Goal: Task Accomplishment & Management: Complete application form

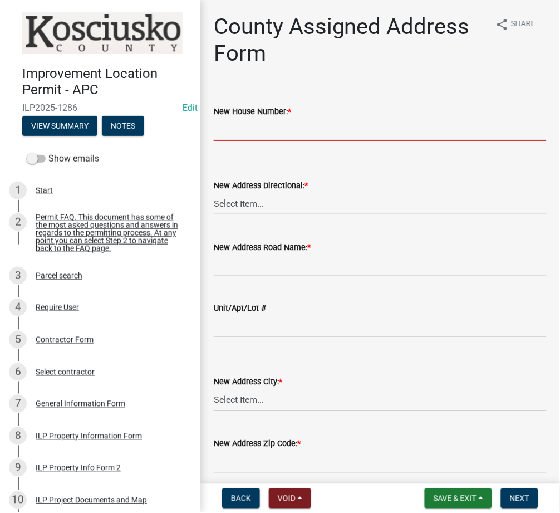
click at [295, 123] on input "New House Number: *" at bounding box center [380, 129] width 333 height 23
type input "9450"
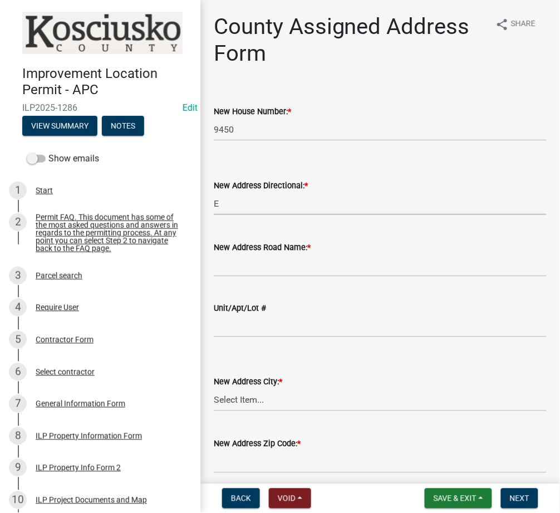
select select "148f84ff-3e58-44c7-a4f6-3eb3f135cbab"
type input "PROMONTORY POINT DR"
select select "d7f8c8bd-54ec-430e-a087-ff08b2a91d9f"
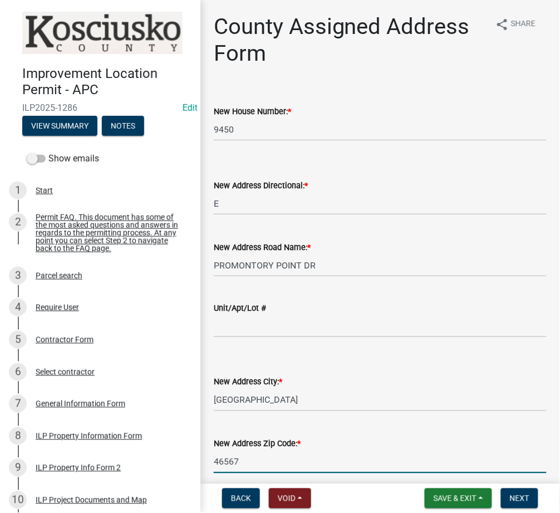
type input "46567"
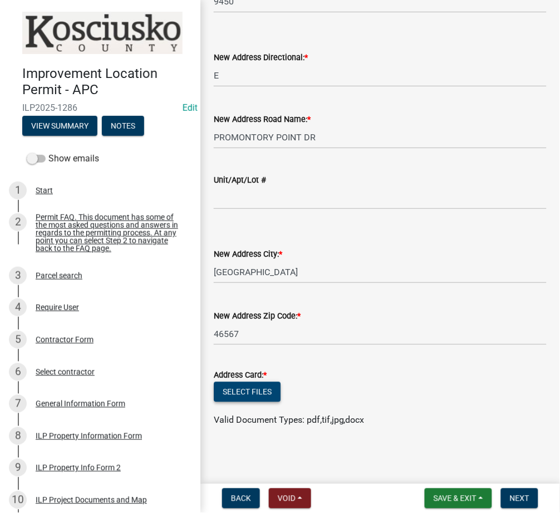
click at [243, 394] on button "Select files" at bounding box center [247, 392] width 67 height 20
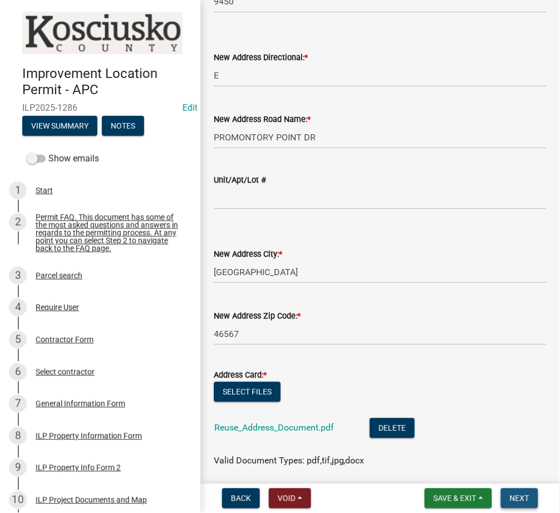
click at [517, 496] on span "Next" at bounding box center [519, 498] width 19 height 9
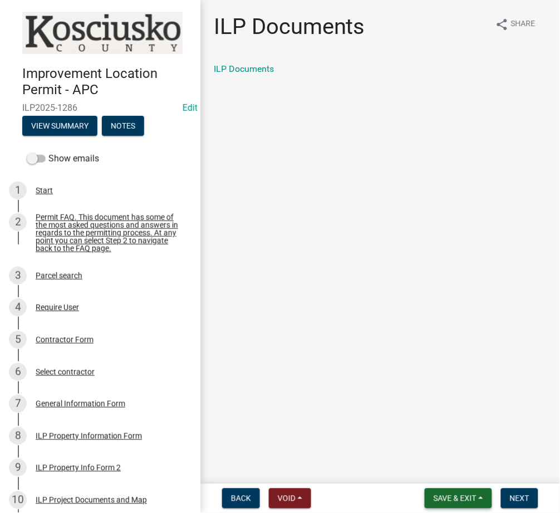
click at [449, 495] on span "Save & Exit" at bounding box center [455, 498] width 43 height 9
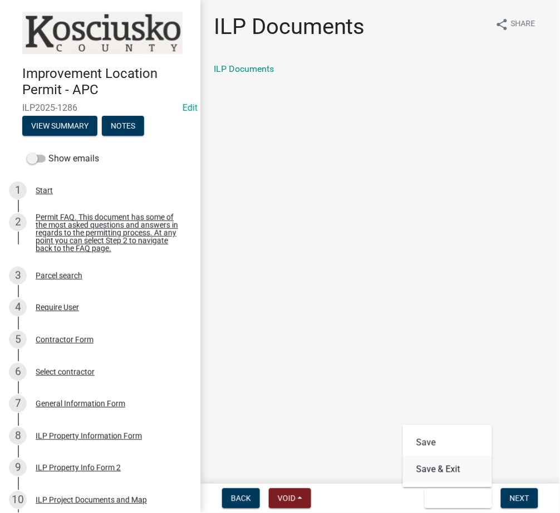
click at [452, 464] on button "Save & Exit" at bounding box center [447, 469] width 89 height 27
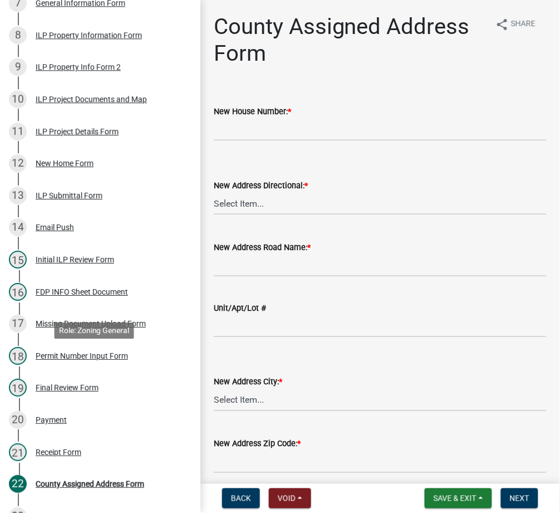
scroll to position [528, 0]
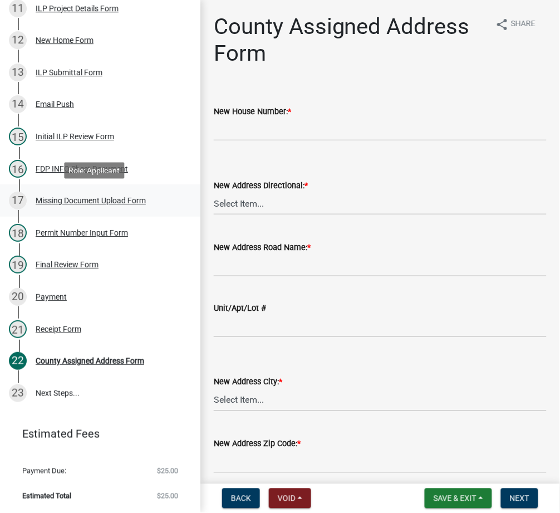
click at [117, 203] on div "Missing Document Upload Form" at bounding box center [91, 201] width 110 height 8
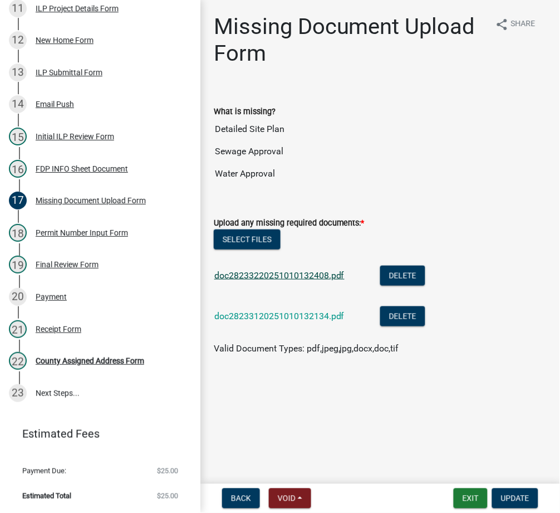
click at [326, 279] on link "doc28233220251010132408.pdf" at bounding box center [279, 275] width 130 height 11
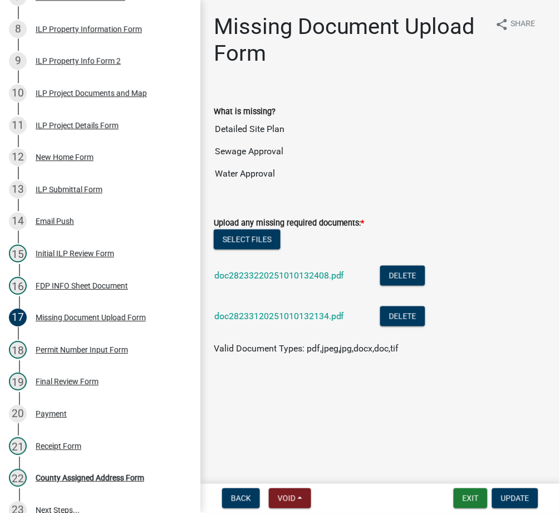
scroll to position [419, 0]
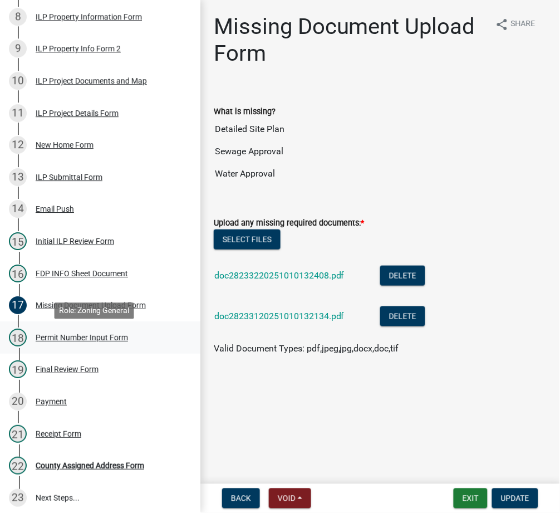
click at [111, 341] on div "Permit Number Input Form" at bounding box center [82, 338] width 92 height 8
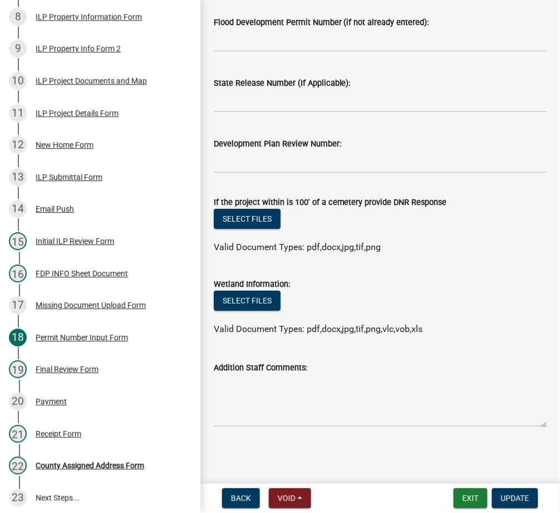
scroll to position [604, 0]
click at [76, 372] on div "Final Review Form" at bounding box center [67, 369] width 63 height 8
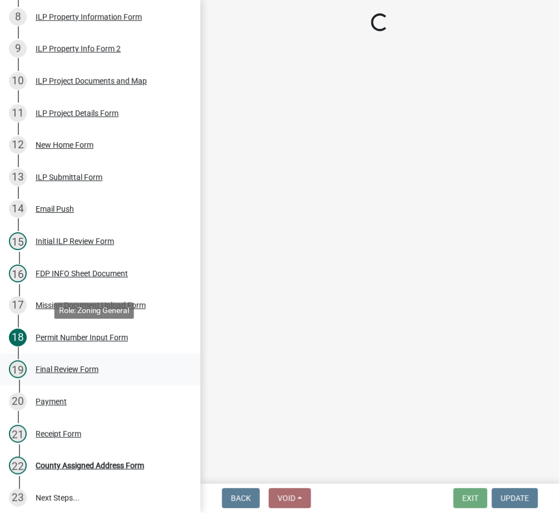
select select "d95389f4-ab5a-4603-9826-29cf73316391"
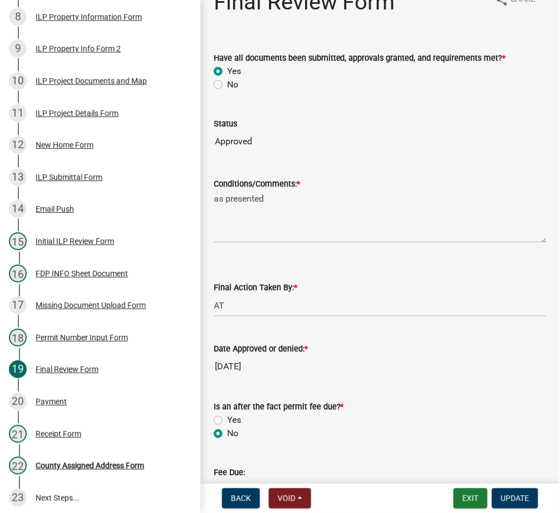
scroll to position [24, 0]
click at [83, 346] on div "18 Permit Number Input Form" at bounding box center [96, 338] width 174 height 18
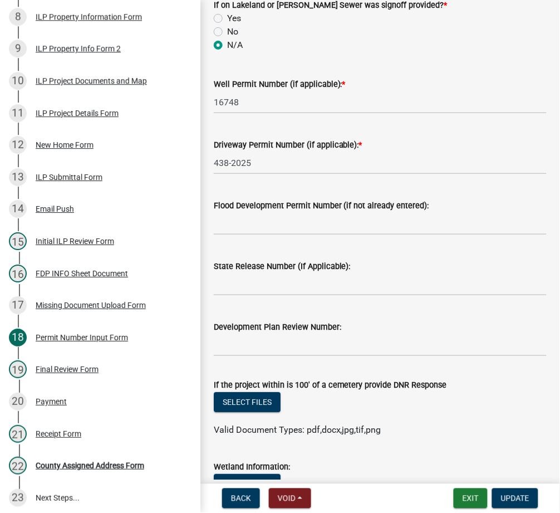
scroll to position [198, 0]
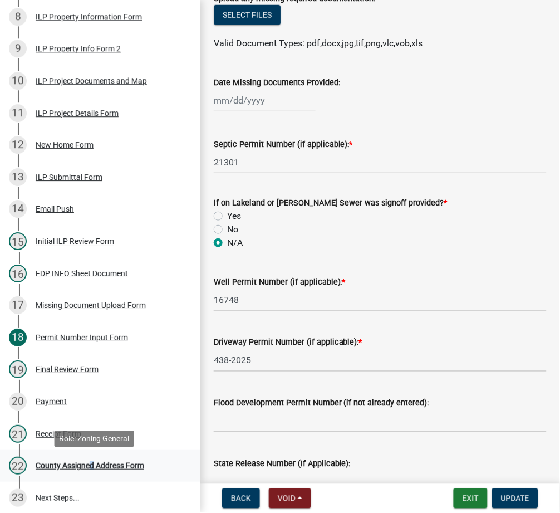
click at [87, 474] on div "22 County Assigned Address Form" at bounding box center [96, 466] width 174 height 18
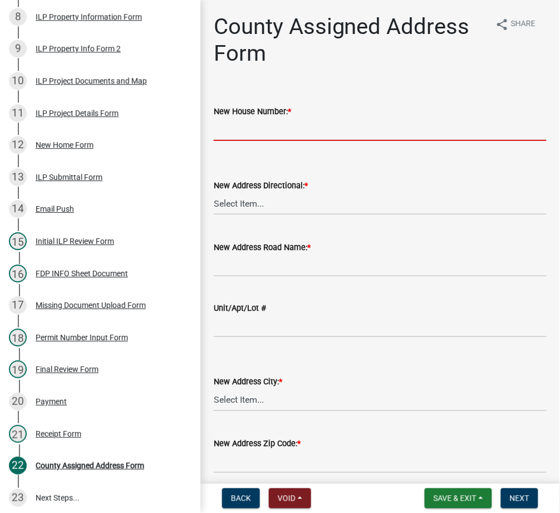
click at [275, 123] on input "New House Number: *" at bounding box center [380, 129] width 333 height 23
type input "4601"
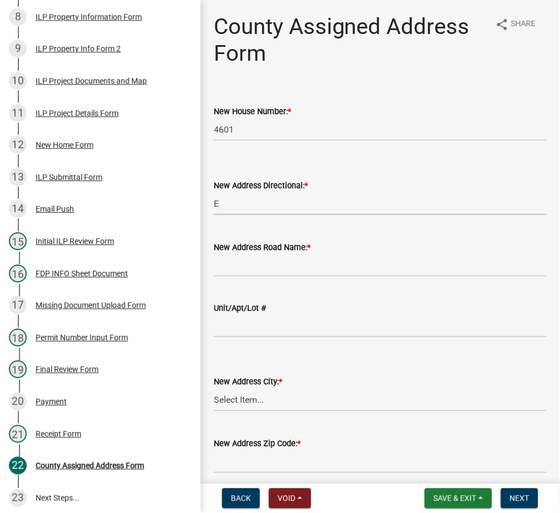
select select "148f84ff-3e58-44c7-a4f6-3eb3f135cbab"
type input "900 N"
select select "d7f8c8bd-54ec-430e-a087-ff08b2a91d9f"
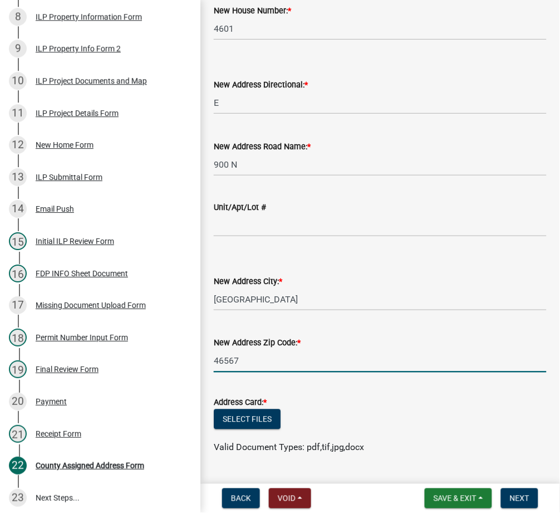
scroll to position [128, 0]
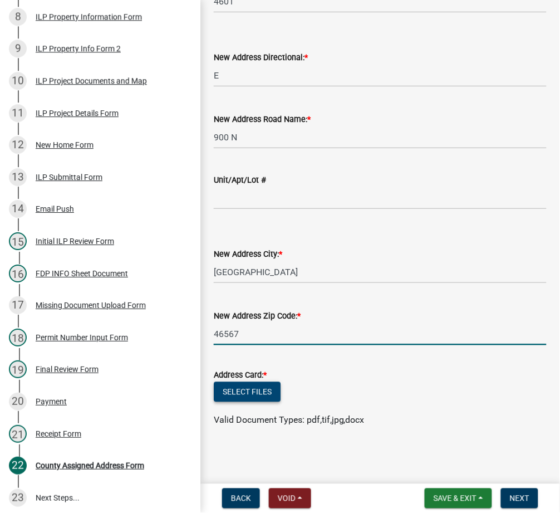
type input "46567"
click at [240, 389] on button "Select files" at bounding box center [247, 392] width 67 height 20
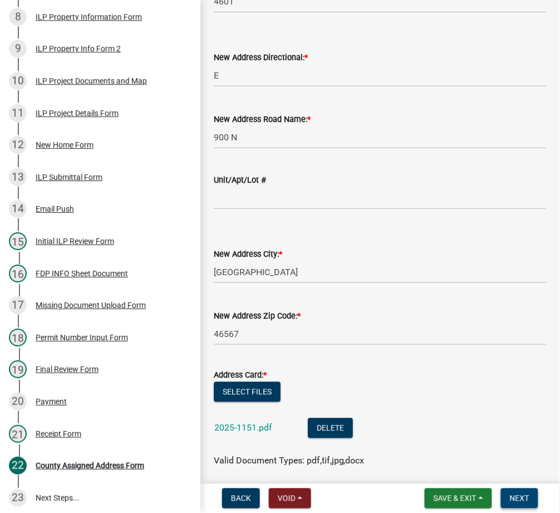
click at [518, 492] on button "Next" at bounding box center [519, 498] width 37 height 20
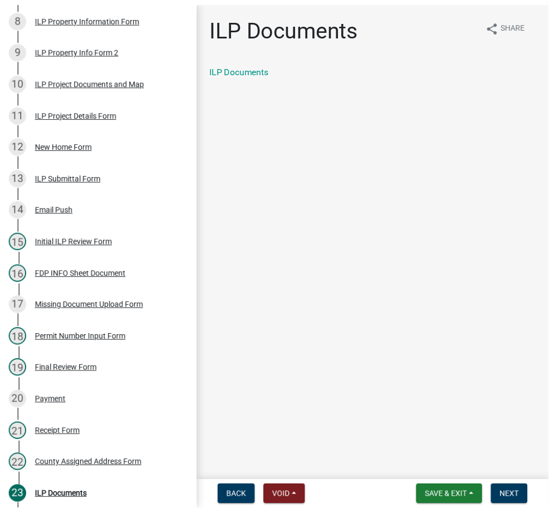
scroll to position [484, 0]
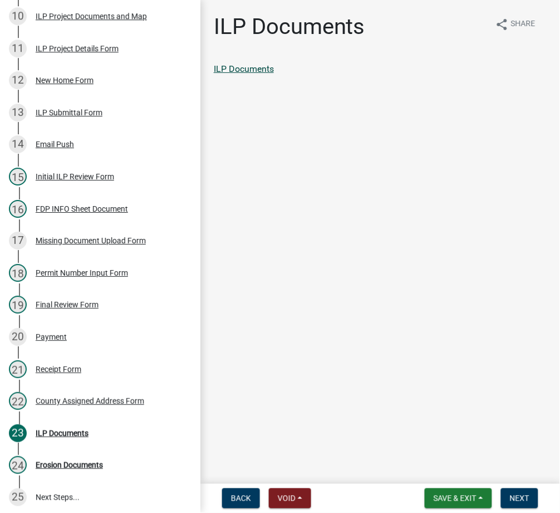
click at [243, 67] on link "ILP Documents" at bounding box center [244, 68] width 60 height 11
click at [518, 498] on span "Next" at bounding box center [519, 498] width 19 height 9
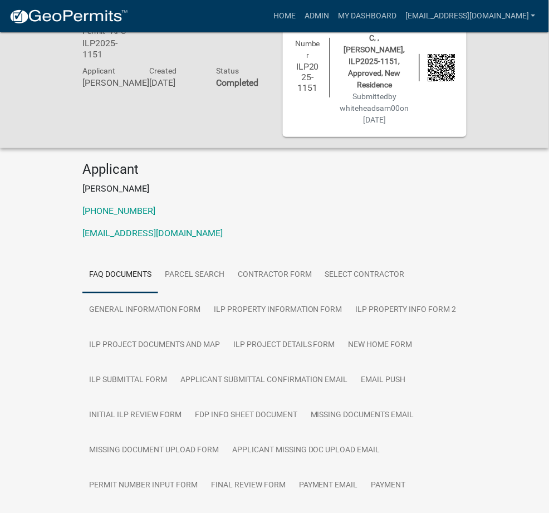
scroll to position [65, 0]
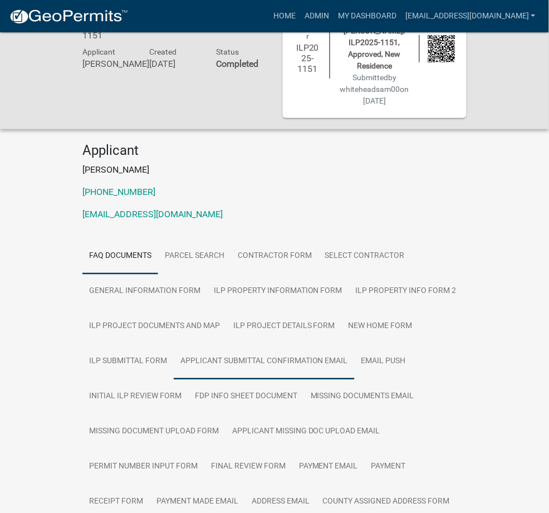
click at [343, 344] on link "Applicant Submittal Confirmation Email" at bounding box center [264, 362] width 181 height 36
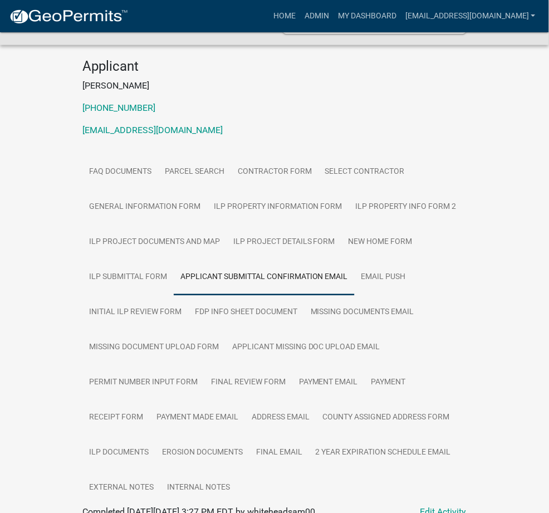
scroll to position [7, 0]
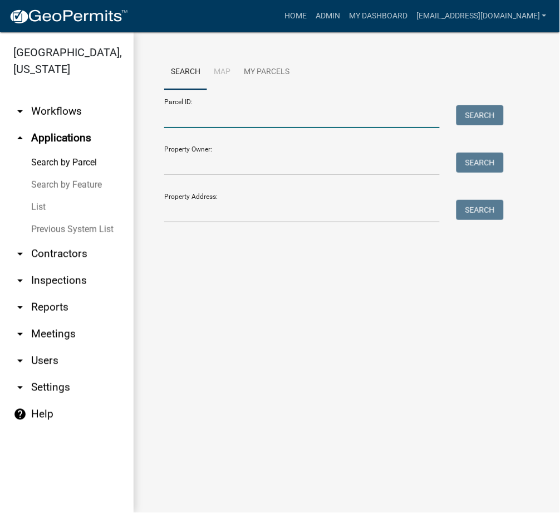
click at [204, 121] on input "Parcel ID:" at bounding box center [302, 116] width 276 height 23
paste input "[PHONE_NUMBER].C"
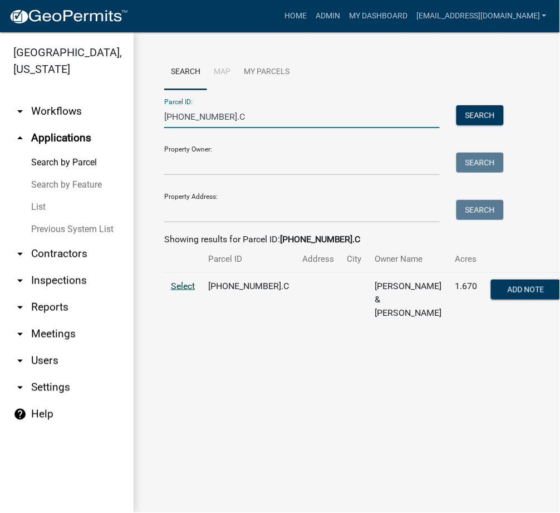
type input "[PHONE_NUMBER].C"
click at [184, 291] on span "Select" at bounding box center [183, 286] width 24 height 11
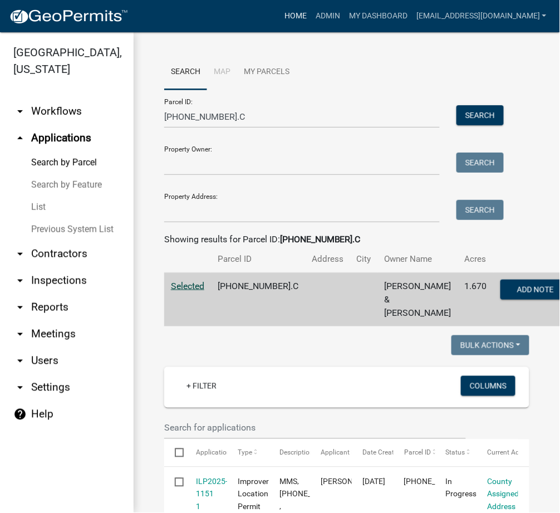
click at [311, 9] on link "Home" at bounding box center [295, 16] width 31 height 21
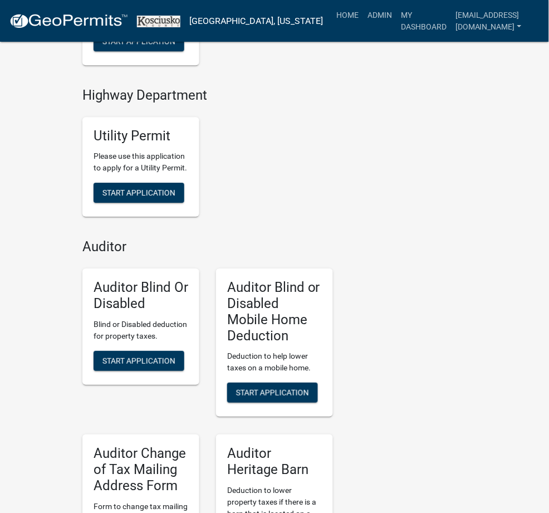
scroll to position [2750, 0]
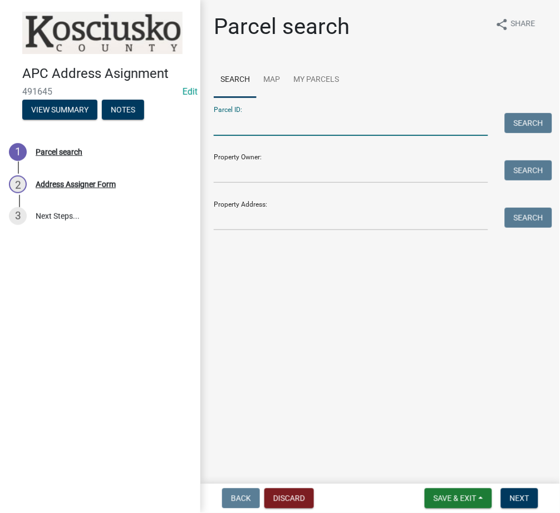
paste input "[PHONE_NUMBER].C"
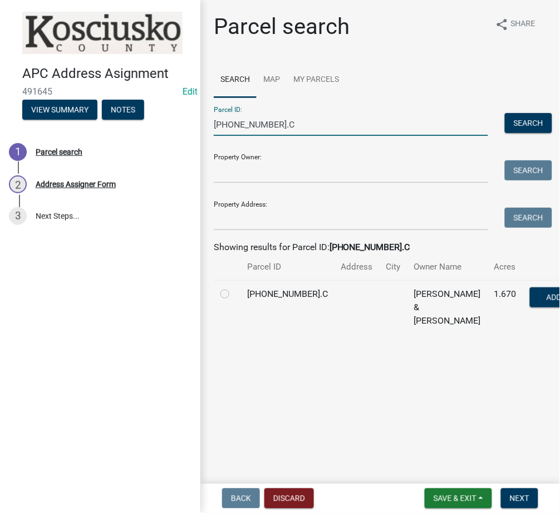
type input "[PHONE_NUMBER].C"
click at [234, 287] on label at bounding box center [234, 287] width 0 height 0
click at [234, 295] on input "radio" at bounding box center [237, 290] width 7 height 7
radio input "true"
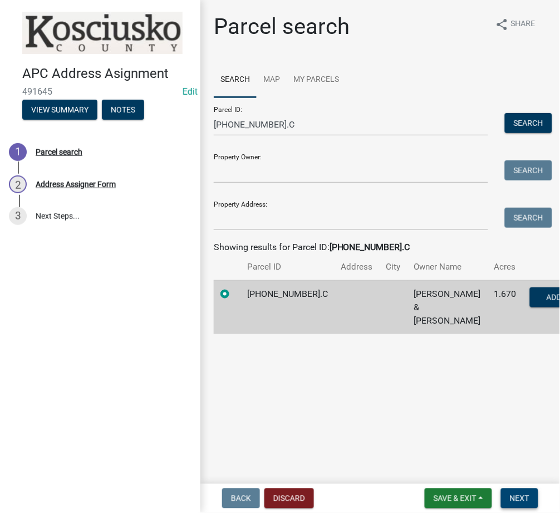
click at [506, 499] on button "Next" at bounding box center [519, 498] width 37 height 20
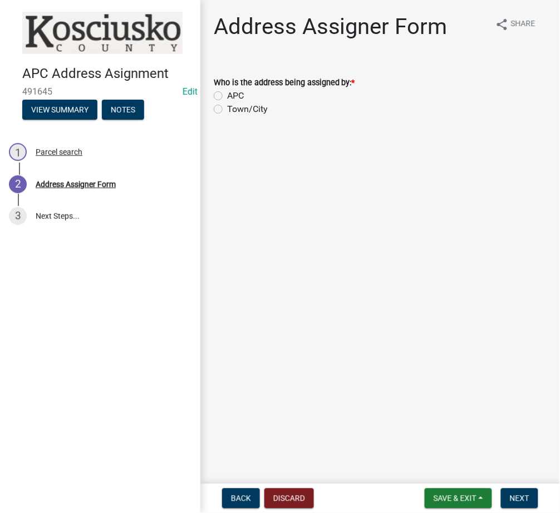
click at [227, 95] on label "APC" at bounding box center [235, 95] width 17 height 13
click at [227, 95] on input "APC" at bounding box center [230, 92] width 7 height 7
radio input "true"
click at [524, 494] on span "Next" at bounding box center [519, 498] width 19 height 9
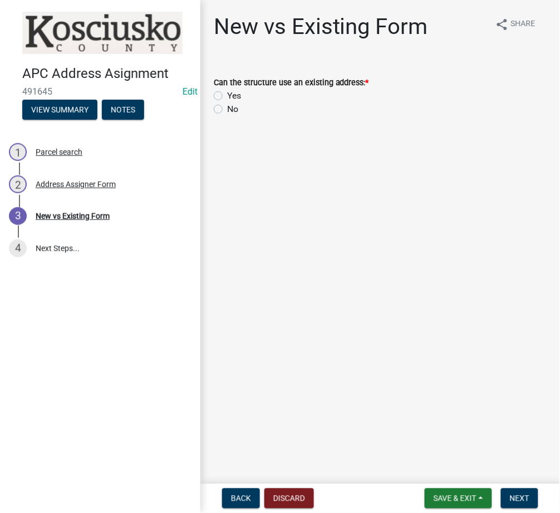
click at [227, 104] on label "No" at bounding box center [232, 108] width 11 height 13
click at [227, 104] on input "No" at bounding box center [230, 105] width 7 height 7
radio input "true"
click at [523, 494] on span "Next" at bounding box center [519, 498] width 19 height 9
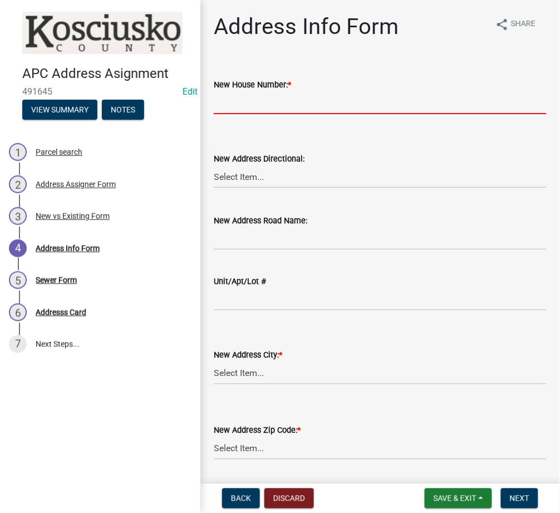
click at [233, 101] on input "New House Number: *" at bounding box center [380, 102] width 333 height 23
type input "4601"
select select "96281095-6cf4-4b63-a344-abe74cfcb4ae"
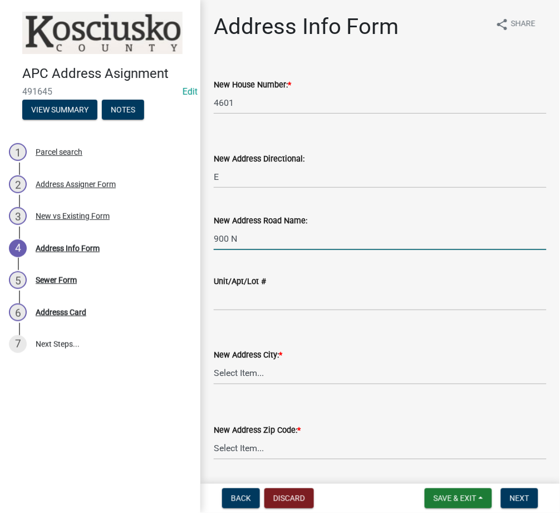
type input "900 N"
select select "9b664960-212d-4870-87f8-bfa5a5aac5f0"
select select "91644e07-e87e-4f06-a356-f780e215f585"
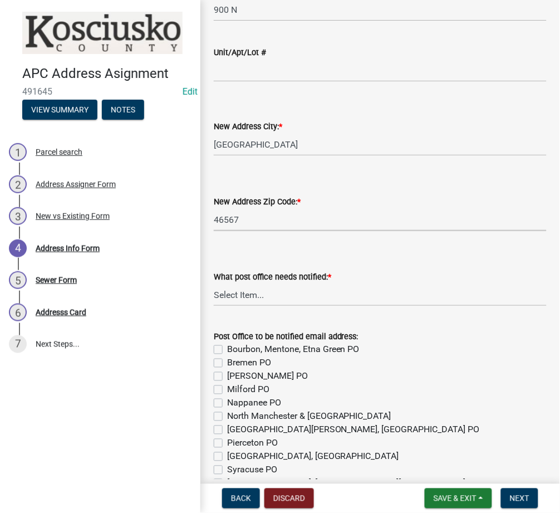
scroll to position [306, 0]
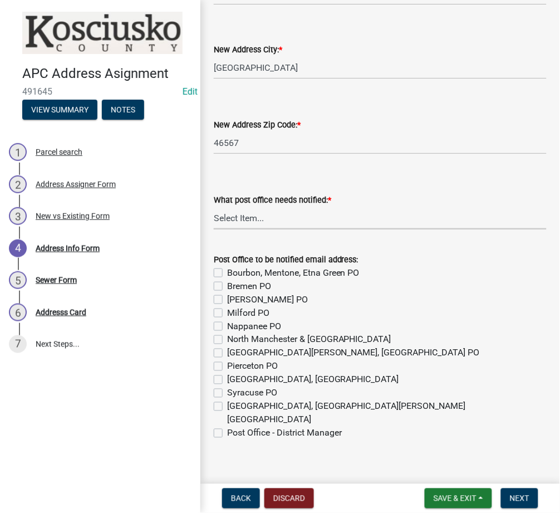
click at [279, 223] on select "Select Item... None Bourbon [GEOGRAPHIC_DATA] [GEOGRAPHIC_DATA] [GEOGRAPHIC_DAT…" at bounding box center [380, 218] width 333 height 23
click at [214, 207] on select "Select Item... None Bourbon [GEOGRAPHIC_DATA] [GEOGRAPHIC_DATA] [GEOGRAPHIC_DAT…" at bounding box center [380, 218] width 333 height 23
select select "3b3da088-131e-437d-8fd8-57dc700970f8"
click at [227, 396] on label "Syracuse PO" at bounding box center [252, 392] width 50 height 13
click at [227, 394] on input "Syracuse PO" at bounding box center [230, 389] width 7 height 7
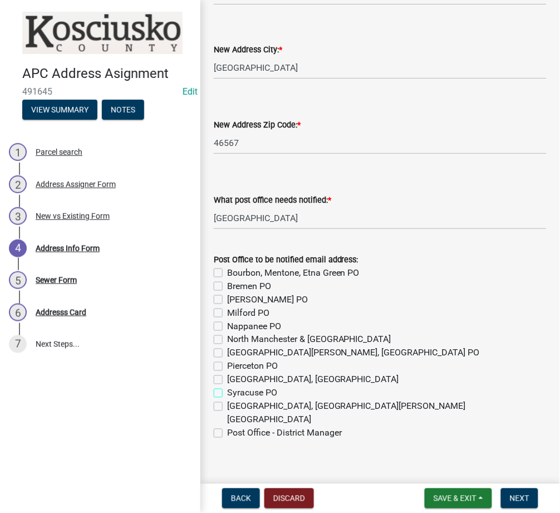
checkbox input "true"
checkbox input "false"
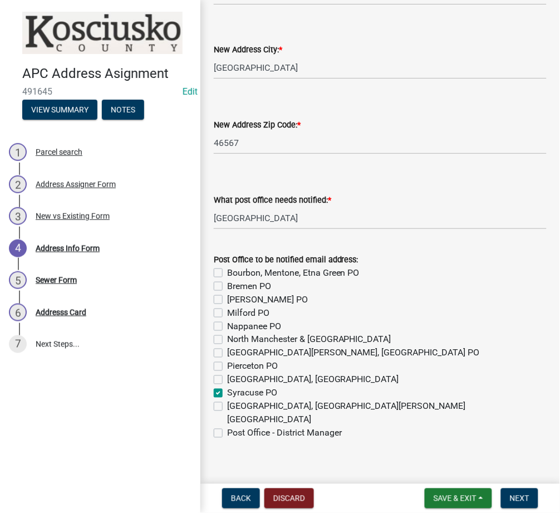
checkbox input "false"
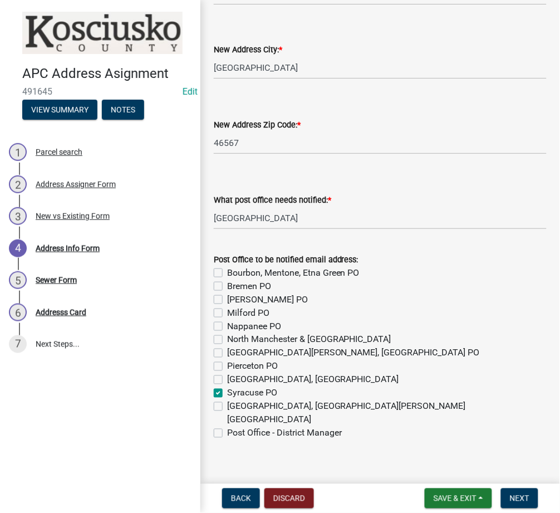
checkbox input "true"
checkbox input "false"
click at [227, 427] on label "Post Office - District Manager" at bounding box center [284, 433] width 115 height 13
click at [227, 427] on input "Post Office - District Manager" at bounding box center [230, 430] width 7 height 7
checkbox input "true"
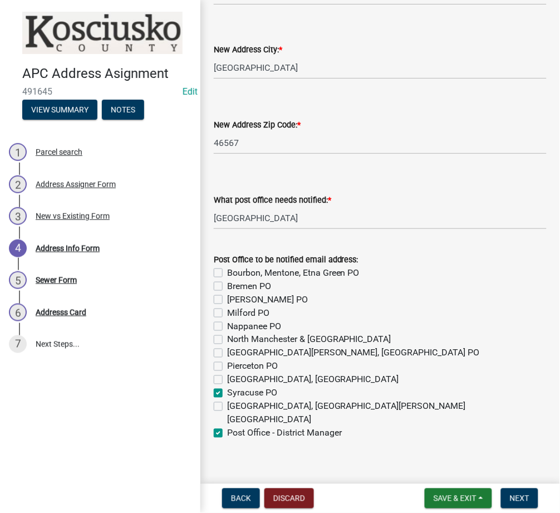
checkbox input "false"
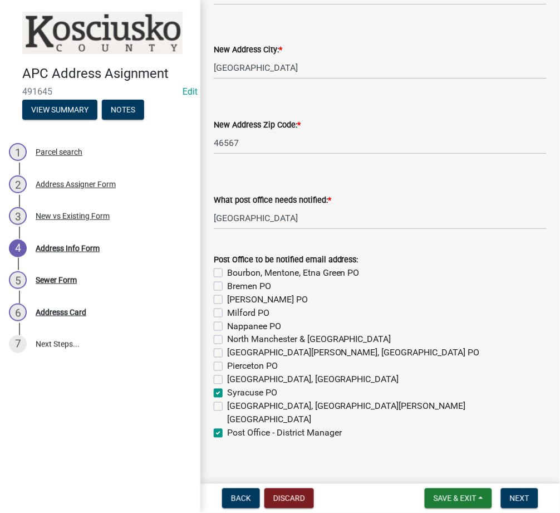
checkbox input "false"
checkbox input "true"
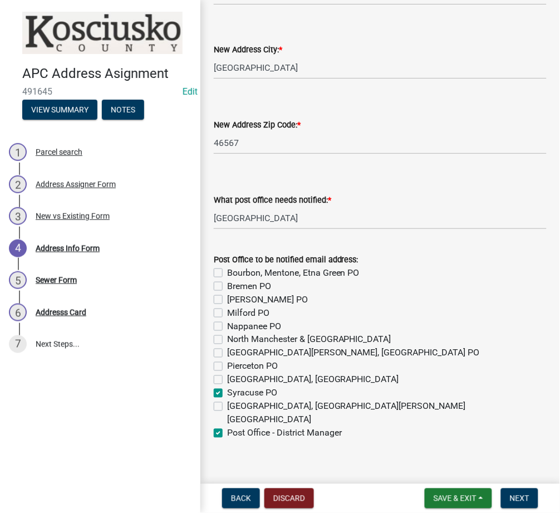
checkbox input "false"
checkbox input "true"
click at [522, 491] on button "Next" at bounding box center [519, 498] width 37 height 20
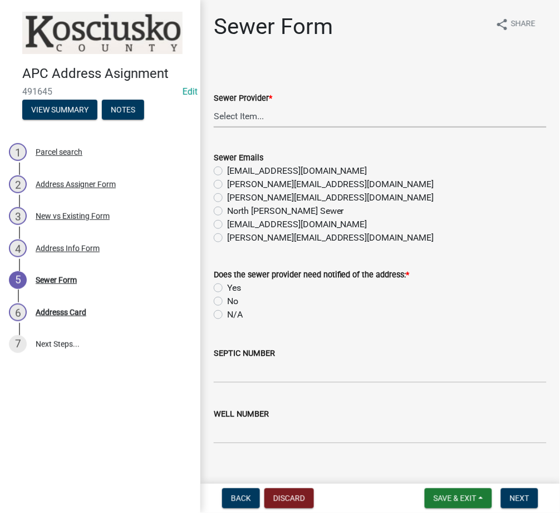
click at [292, 123] on select "Select Item... N/A Turkey Creek City of [GEOGRAPHIC_DATA] [GEOGRAPHIC_DATA] [GE…" at bounding box center [380, 116] width 333 height 23
click at [214, 105] on select "Select Item... N/A Turkey Creek City of [GEOGRAPHIC_DATA] [GEOGRAPHIC_DATA] [GE…" at bounding box center [380, 116] width 333 height 23
select select "523673c0-1176-4203-96db-de6e9efd0509"
click at [227, 315] on label "N/A" at bounding box center [235, 314] width 16 height 13
click at [227, 315] on input "N/A" at bounding box center [230, 311] width 7 height 7
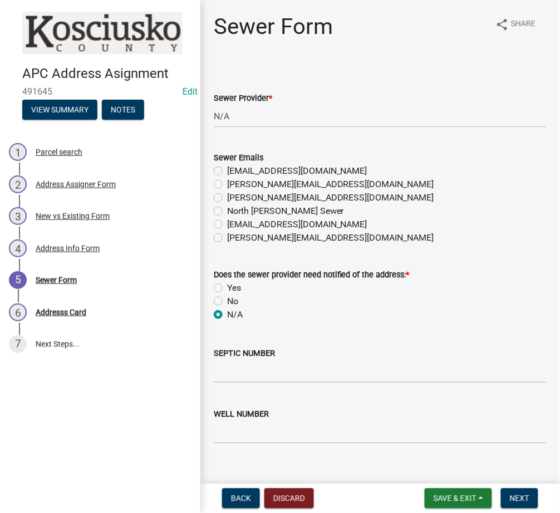
radio input "true"
click at [252, 375] on input "SEPTIC NUMBER" at bounding box center [380, 371] width 333 height 23
type input "21301"
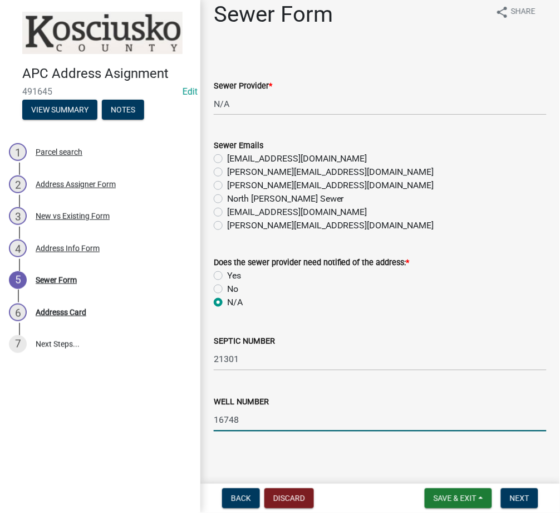
scroll to position [16, 0]
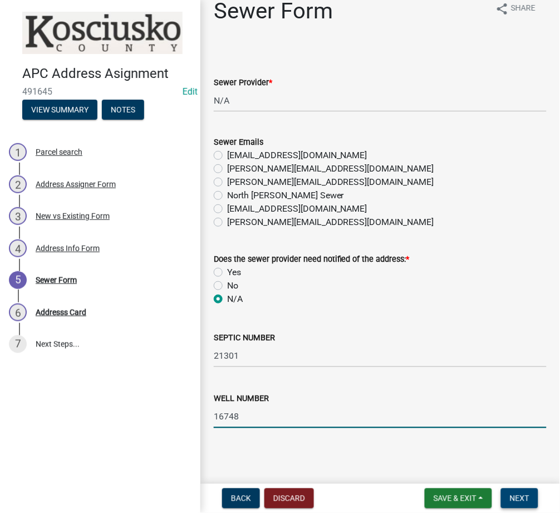
type input "16748"
click at [517, 498] on span "Next" at bounding box center [519, 498] width 19 height 9
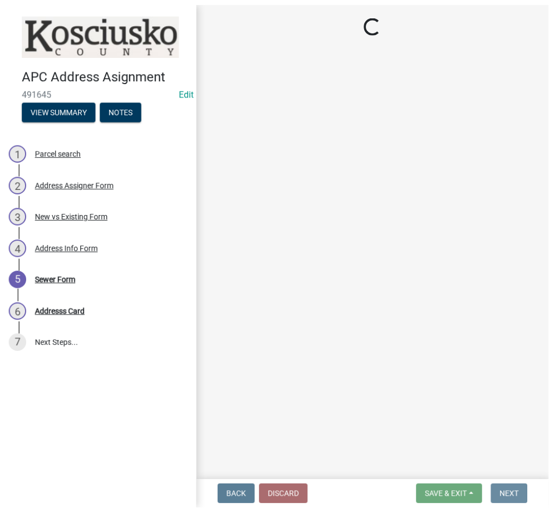
scroll to position [0, 0]
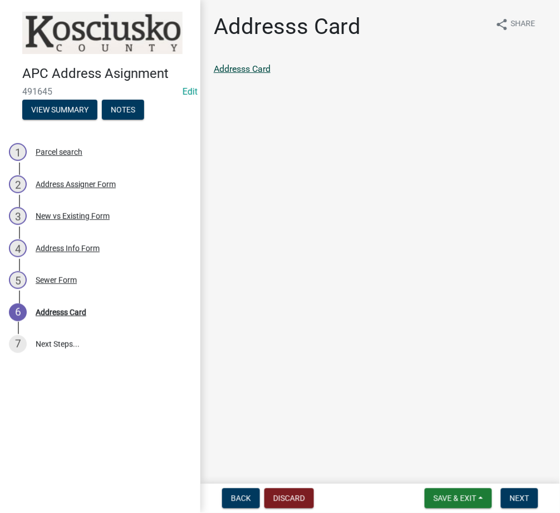
click at [233, 66] on link "Addresss Card" at bounding box center [242, 68] width 57 height 11
click at [531, 496] on button "Next" at bounding box center [519, 498] width 37 height 20
